Goal: Communication & Community: Participate in discussion

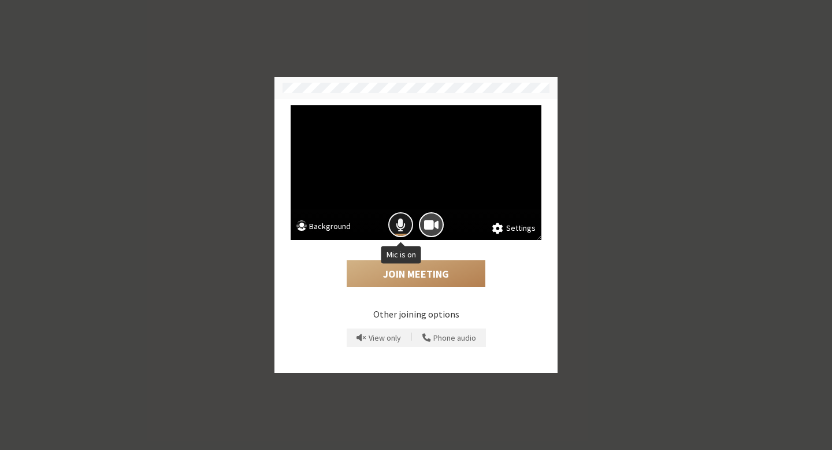
click at [409, 225] on button "Mic is on" at bounding box center [400, 224] width 25 height 25
click at [426, 269] on button "Join Meeting" at bounding box center [416, 273] width 139 height 27
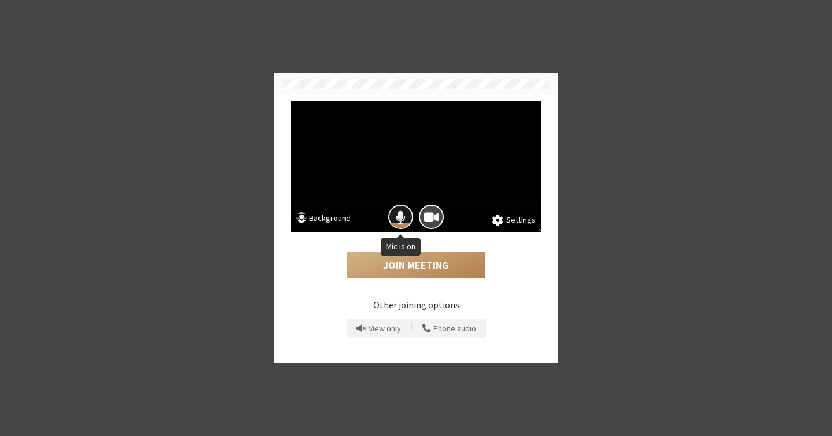
click at [398, 220] on span "Mic is on" at bounding box center [401, 217] width 10 height 16
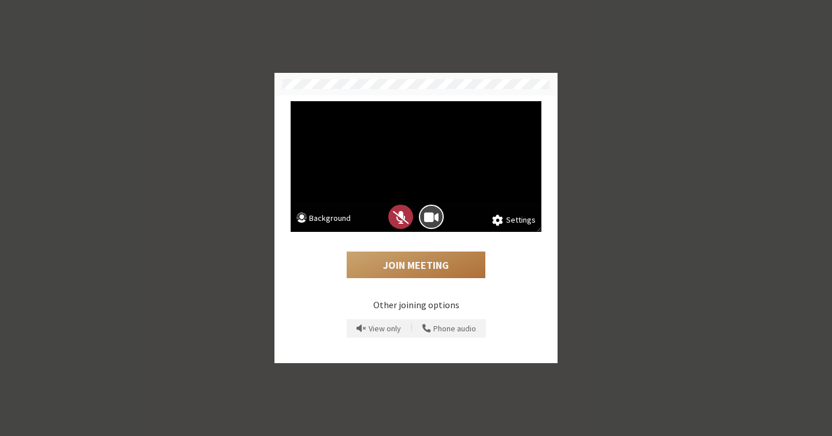
click at [399, 267] on button "Join Meeting" at bounding box center [416, 264] width 139 height 27
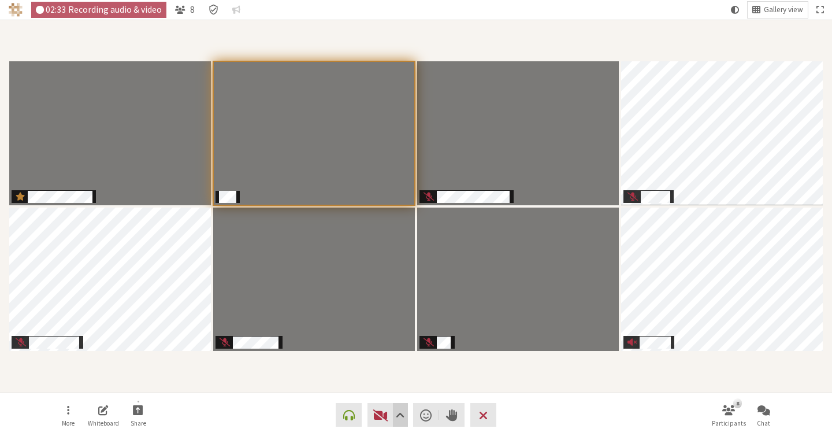
click at [398, 413] on span "Video setting" at bounding box center [400, 415] width 9 height 16
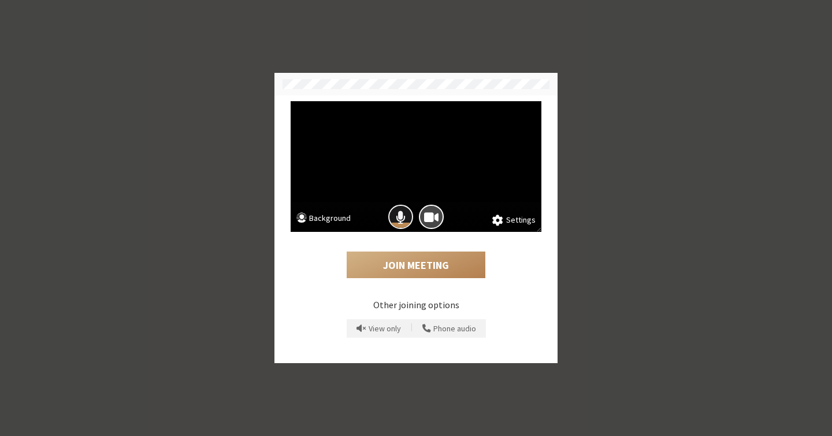
click at [394, 213] on button "Mic is on" at bounding box center [400, 217] width 25 height 25
click at [411, 262] on button "Join Meeting" at bounding box center [416, 264] width 139 height 27
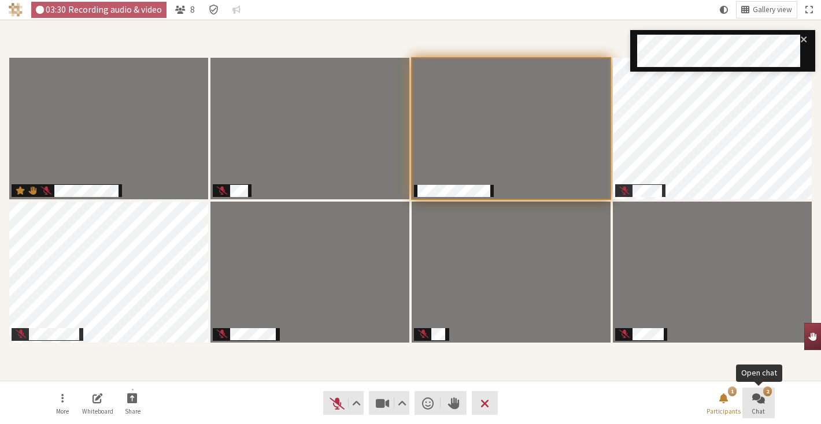
click at [760, 399] on span "Open chat" at bounding box center [758, 397] width 13 height 13
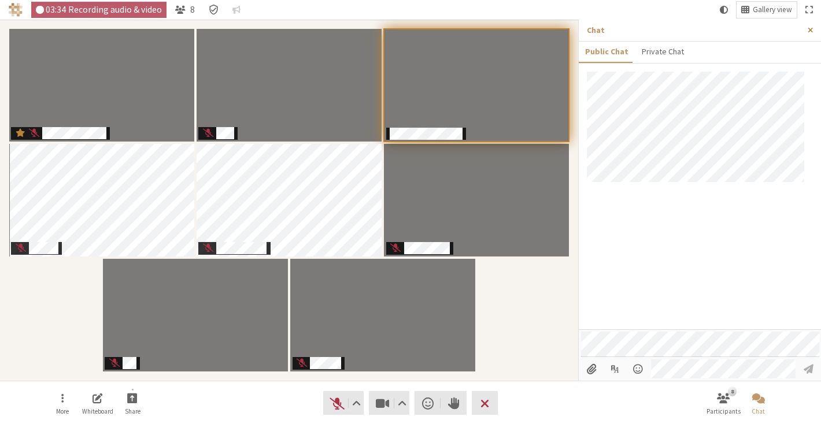
click at [809, 31] on span "Close sidebar" at bounding box center [809, 30] width 5 height 9
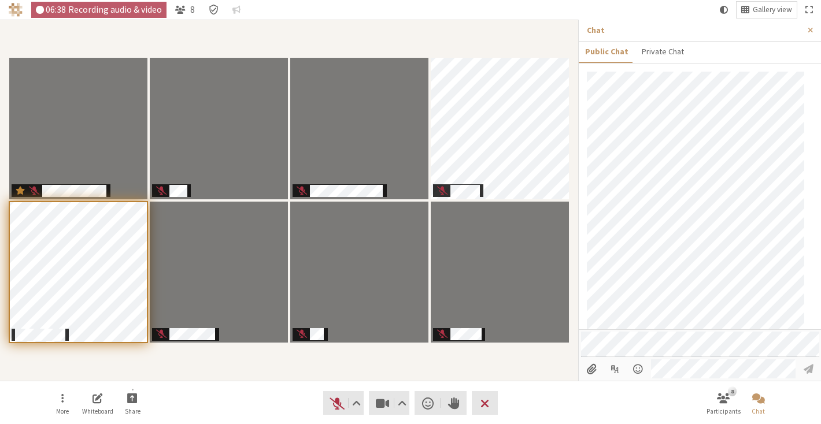
scroll to position [22, 0]
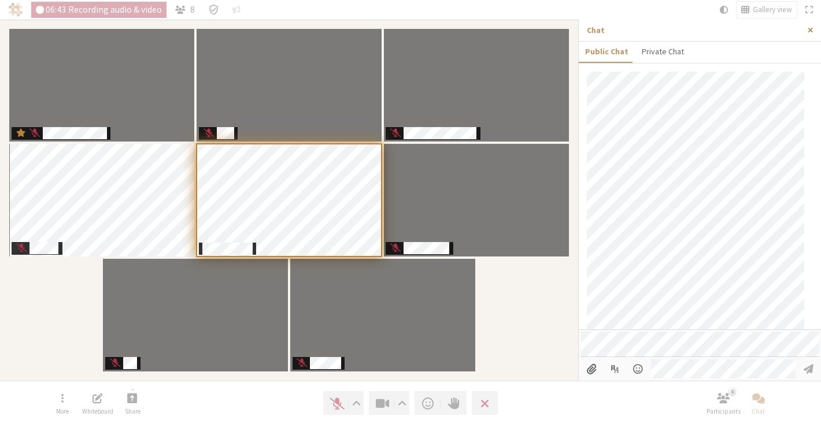
click at [809, 30] on span "Close sidebar" at bounding box center [809, 30] width 5 height 9
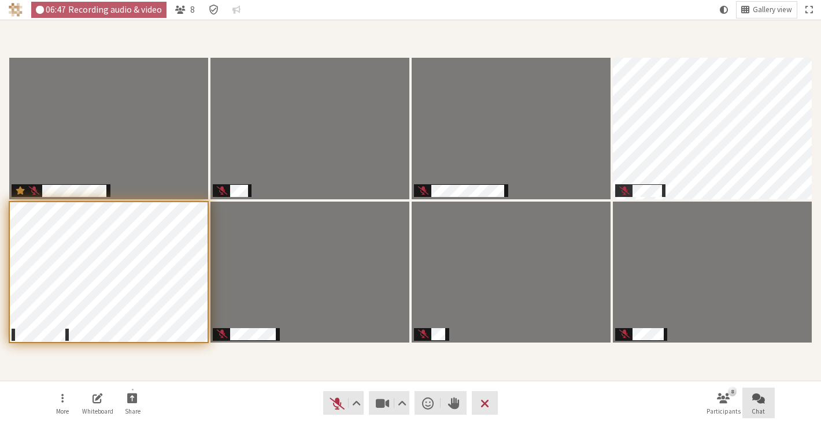
click at [763, 395] on span "Open chat" at bounding box center [758, 397] width 13 height 13
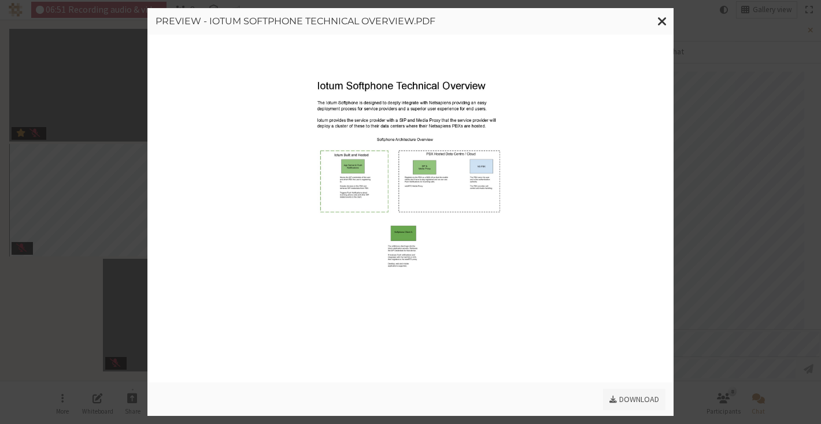
click at [647, 397] on link "Download" at bounding box center [634, 399] width 62 height 21
click at [659, 26] on span "Close modal" at bounding box center [662, 21] width 10 height 14
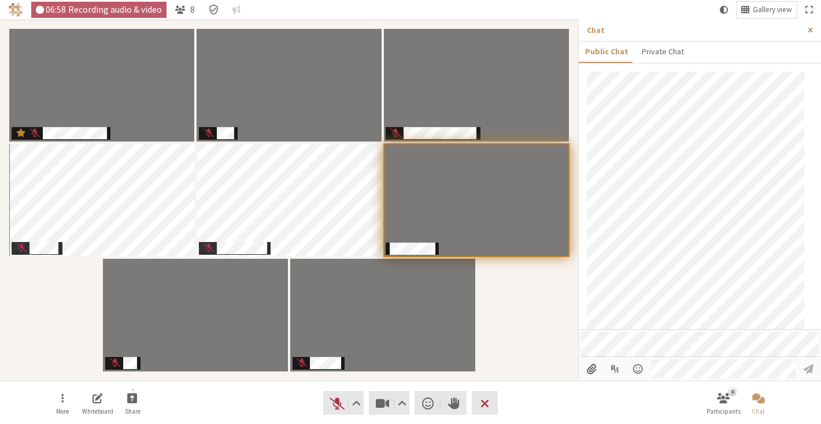
click at [807, 34] on span "Close sidebar" at bounding box center [809, 30] width 5 height 9
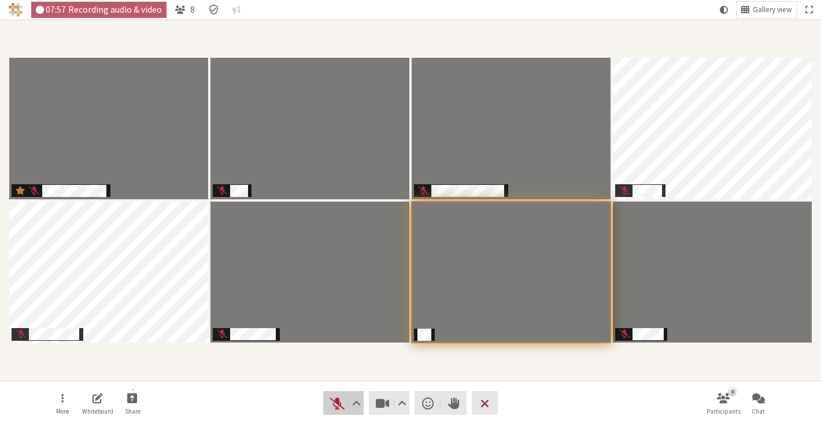
click at [331, 401] on span "Unmute (⌘+Shift+A)" at bounding box center [337, 403] width 16 height 16
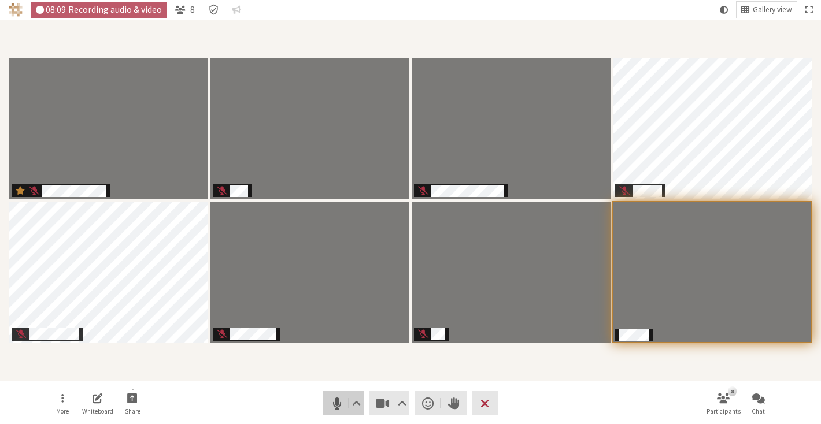
click at [337, 405] on span "Mute (⌘+Shift+A)" at bounding box center [337, 403] width 16 height 16
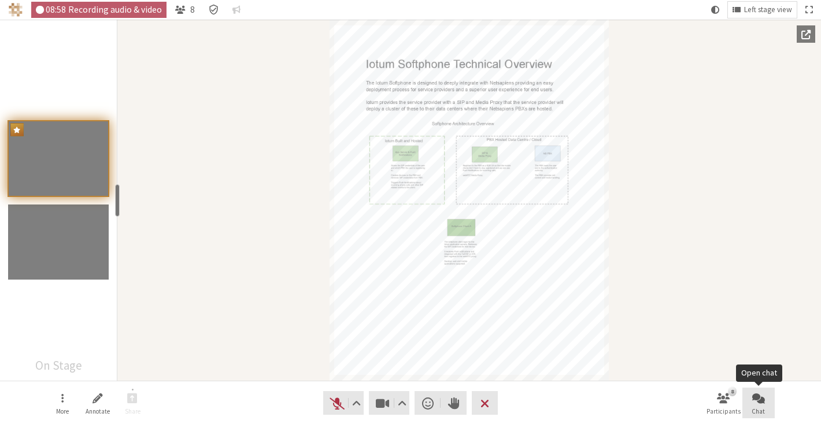
click at [770, 399] on button "Chat" at bounding box center [758, 403] width 32 height 31
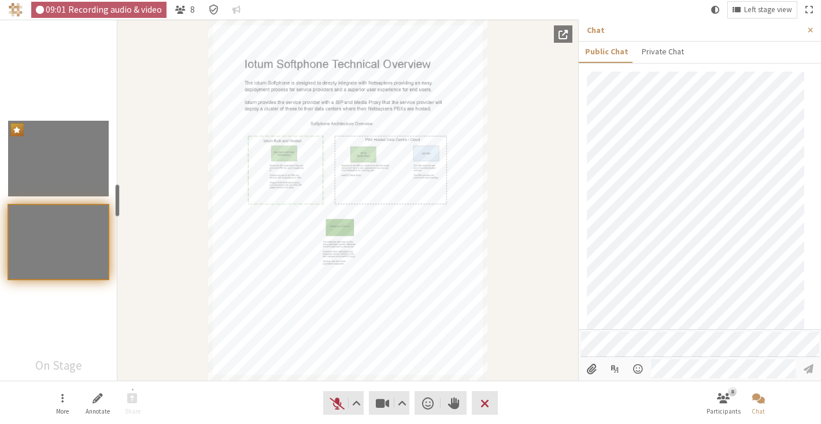
click at [580, 303] on div at bounding box center [700, 201] width 242 height 258
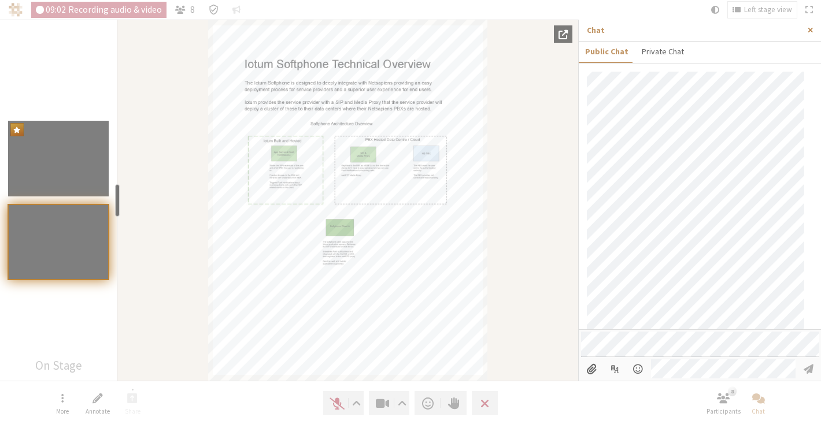
click at [805, 32] on button "Close sidebar" at bounding box center [809, 30] width 21 height 21
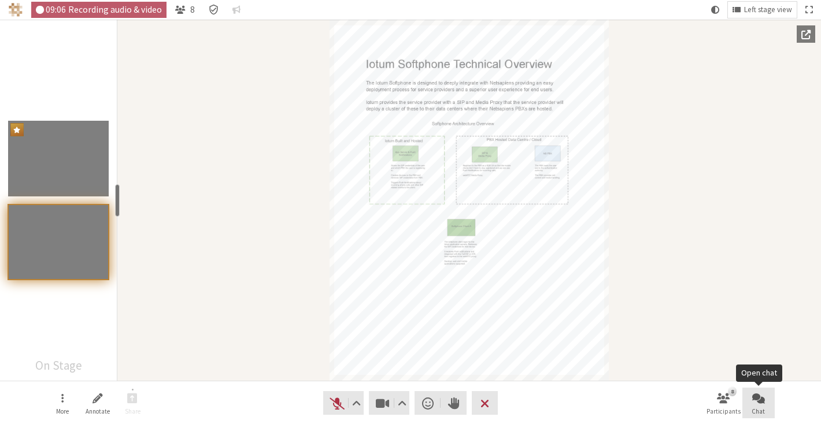
click at [751, 401] on button "Chat" at bounding box center [758, 403] width 32 height 31
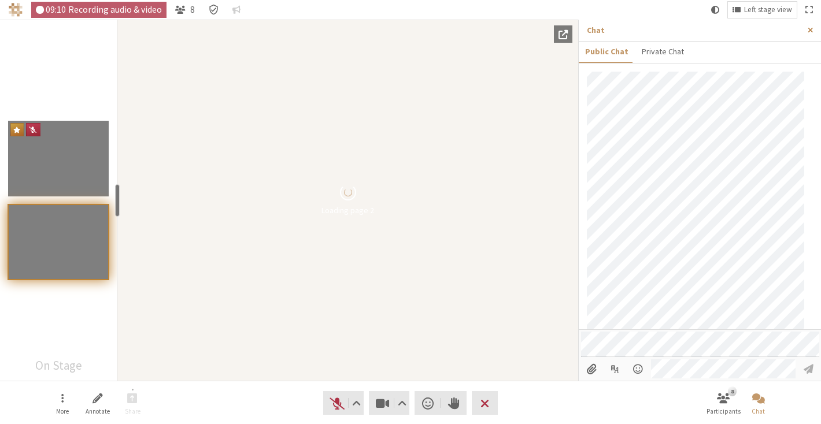
click at [809, 29] on span "Close sidebar" at bounding box center [809, 30] width 5 height 9
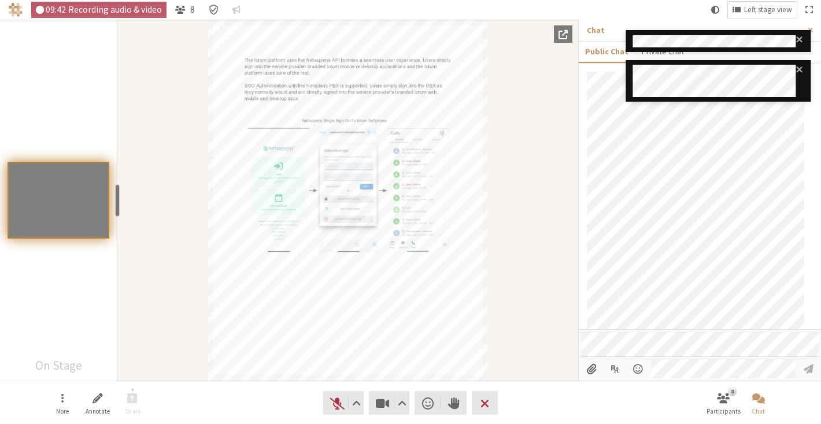
scroll to position [238, 0]
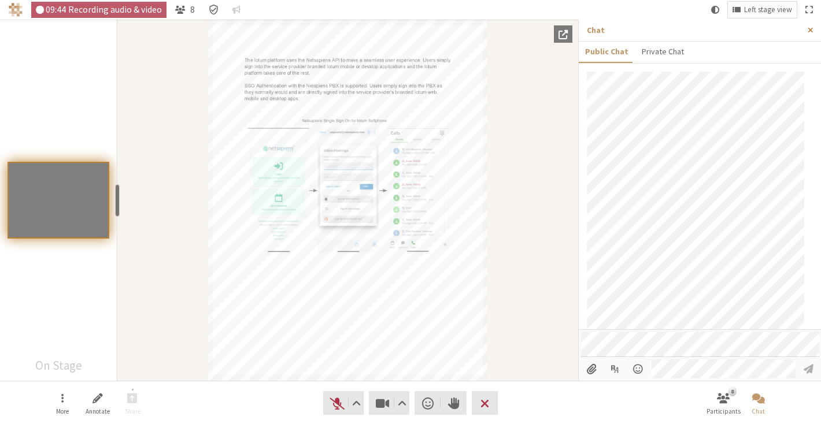
click at [809, 32] on span "Close sidebar" at bounding box center [809, 30] width 5 height 9
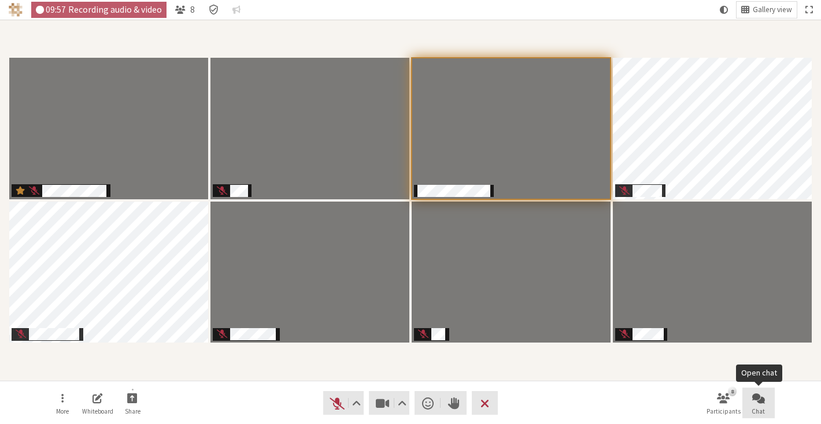
click at [743, 398] on button "Chat" at bounding box center [758, 403] width 32 height 31
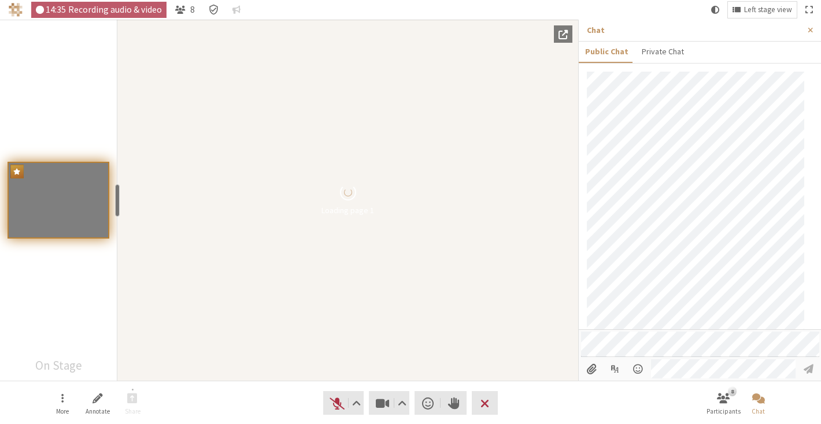
scroll to position [411, 0]
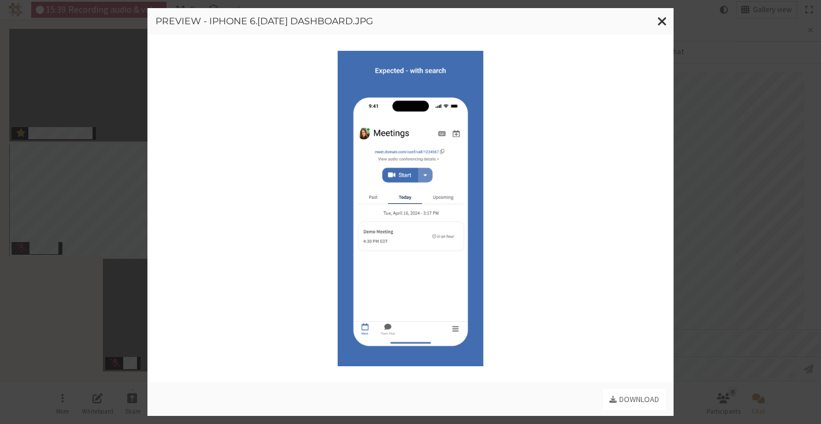
click at [442, 134] on img "button" at bounding box center [411, 209] width 146 height 316
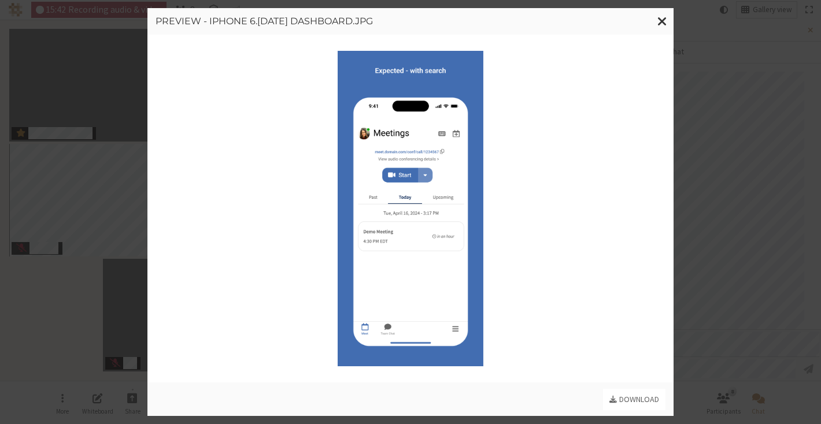
click at [444, 134] on img "button" at bounding box center [411, 209] width 146 height 316
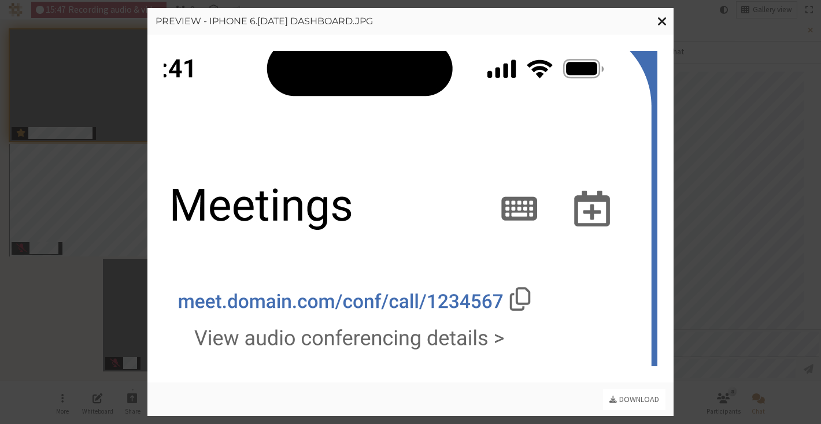
click at [665, 20] on span "Close modal" at bounding box center [662, 21] width 10 height 14
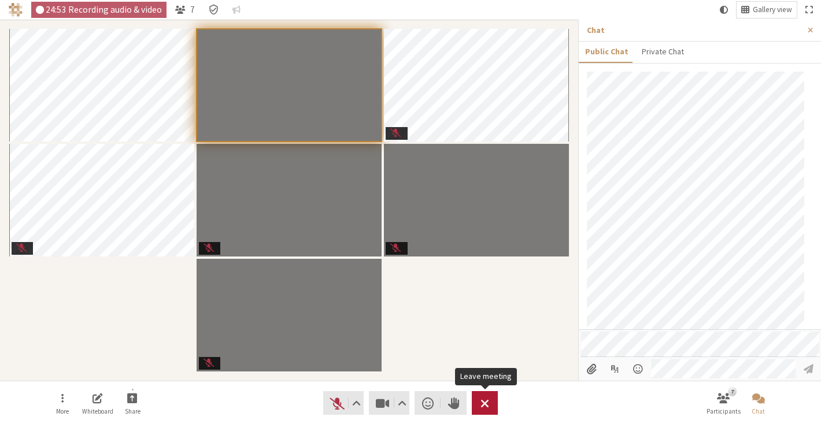
click at [495, 405] on button "Leave" at bounding box center [485, 403] width 26 height 24
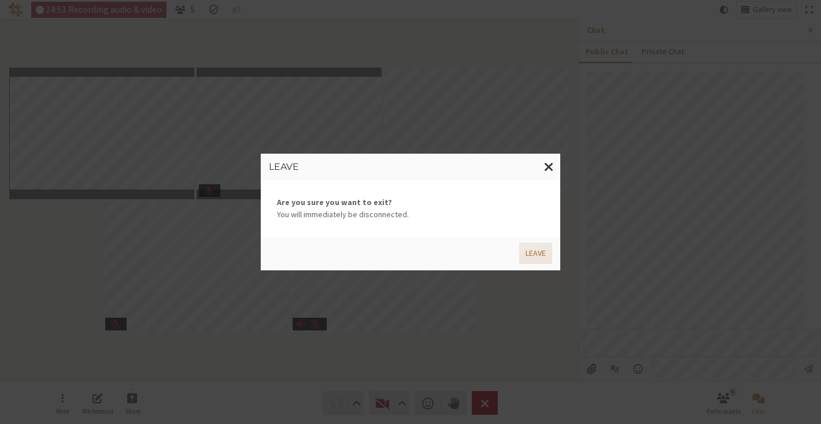
drag, startPoint x: 495, startPoint y: 405, endPoint x: 534, endPoint y: 253, distance: 157.0
click at [534, 253] on button "Leave" at bounding box center [535, 253] width 33 height 21
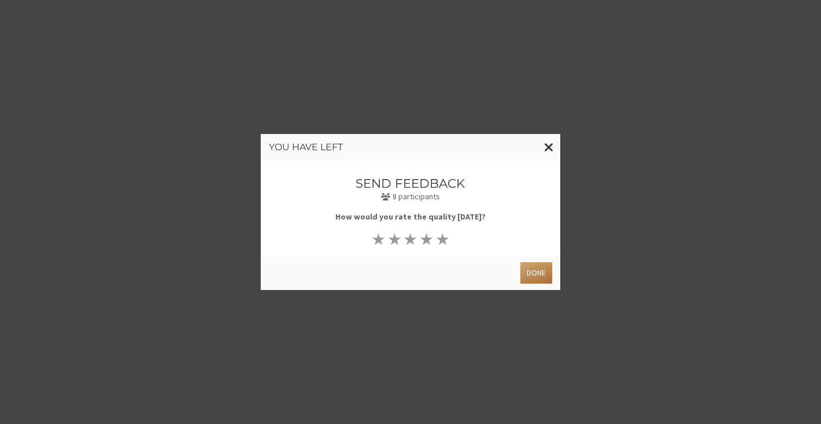
click at [535, 270] on button "Done" at bounding box center [536, 272] width 32 height 21
